Goal: Task Accomplishment & Management: Complete application form

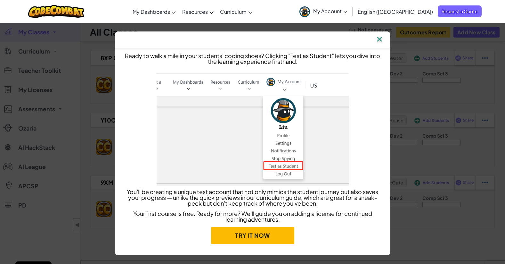
click at [380, 41] on img at bounding box center [379, 40] width 8 height 10
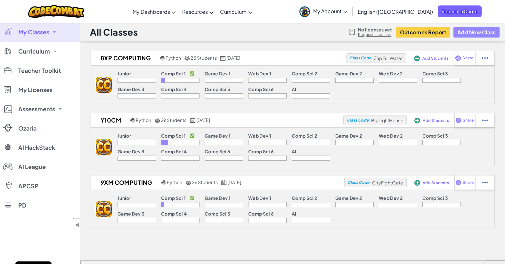
click at [468, 33] on button "Add New Class" at bounding box center [477, 32] width 46 height 11
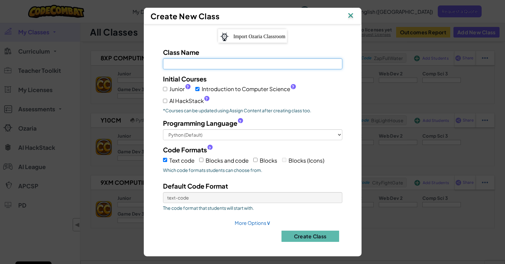
click at [266, 65] on input "Class Name Field is required" at bounding box center [252, 63] width 179 height 11
type input "9YP"
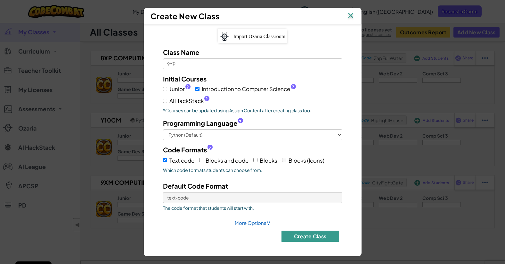
click at [310, 232] on button "Create Class" at bounding box center [311, 235] width 58 height 11
